Goal: Entertainment & Leisure: Browse casually

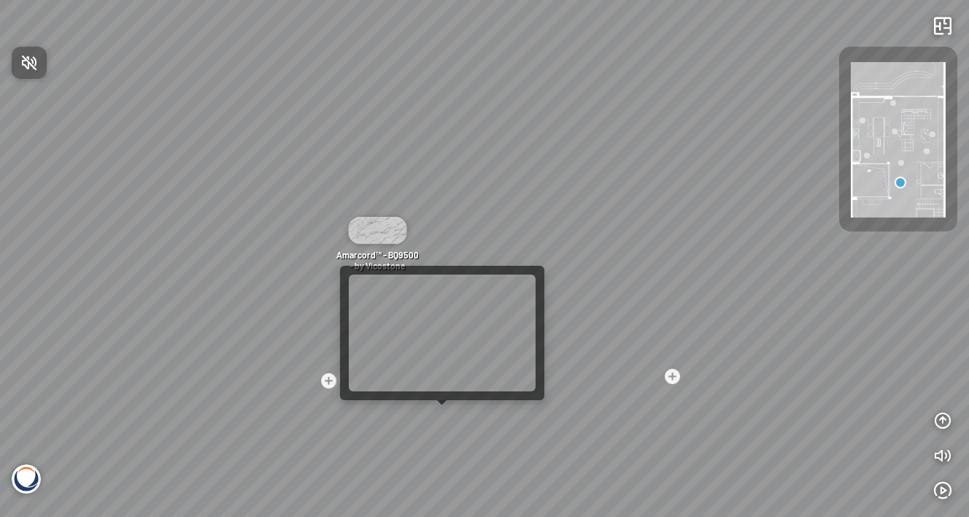
click at [436, 415] on div at bounding box center [484, 258] width 969 height 517
click at [436, 415] on div "Madreperola® - BQ8891 - by [PERSON_NAME] Venatino® - BQ8660 - by Vicostone Amar…" at bounding box center [484, 258] width 969 height 517
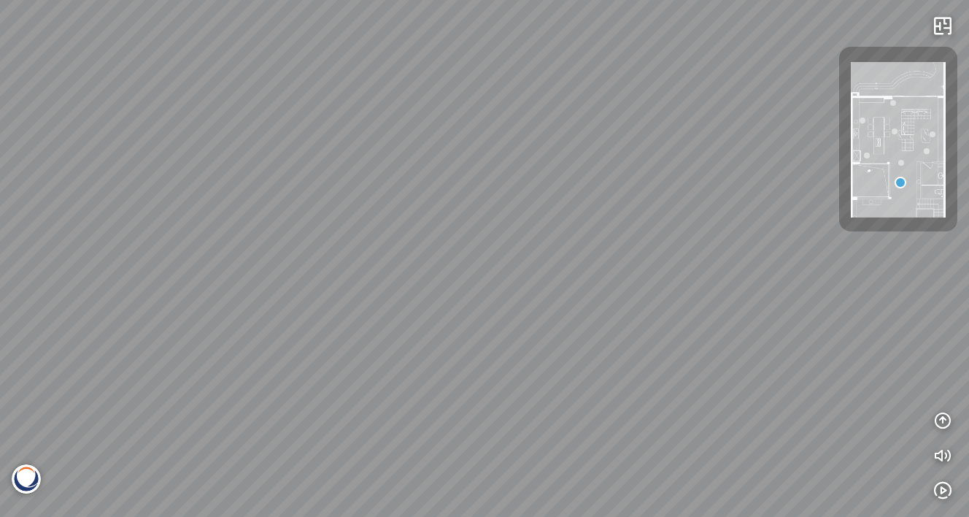
click at [436, 415] on div at bounding box center [484, 258] width 969 height 517
